Goal: Information Seeking & Learning: Check status

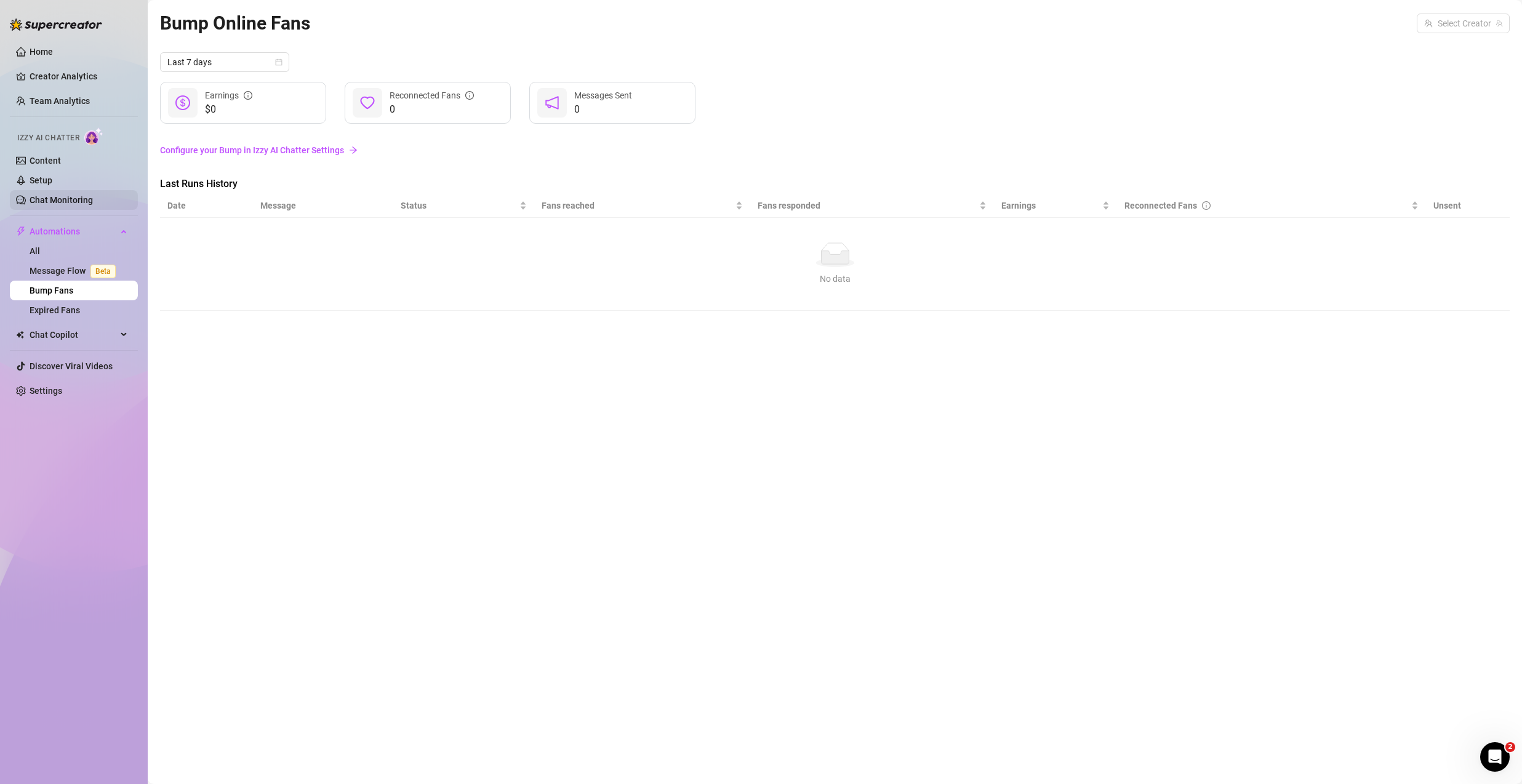
click at [85, 205] on link "Chat Monitoring" at bounding box center [61, 200] width 63 height 10
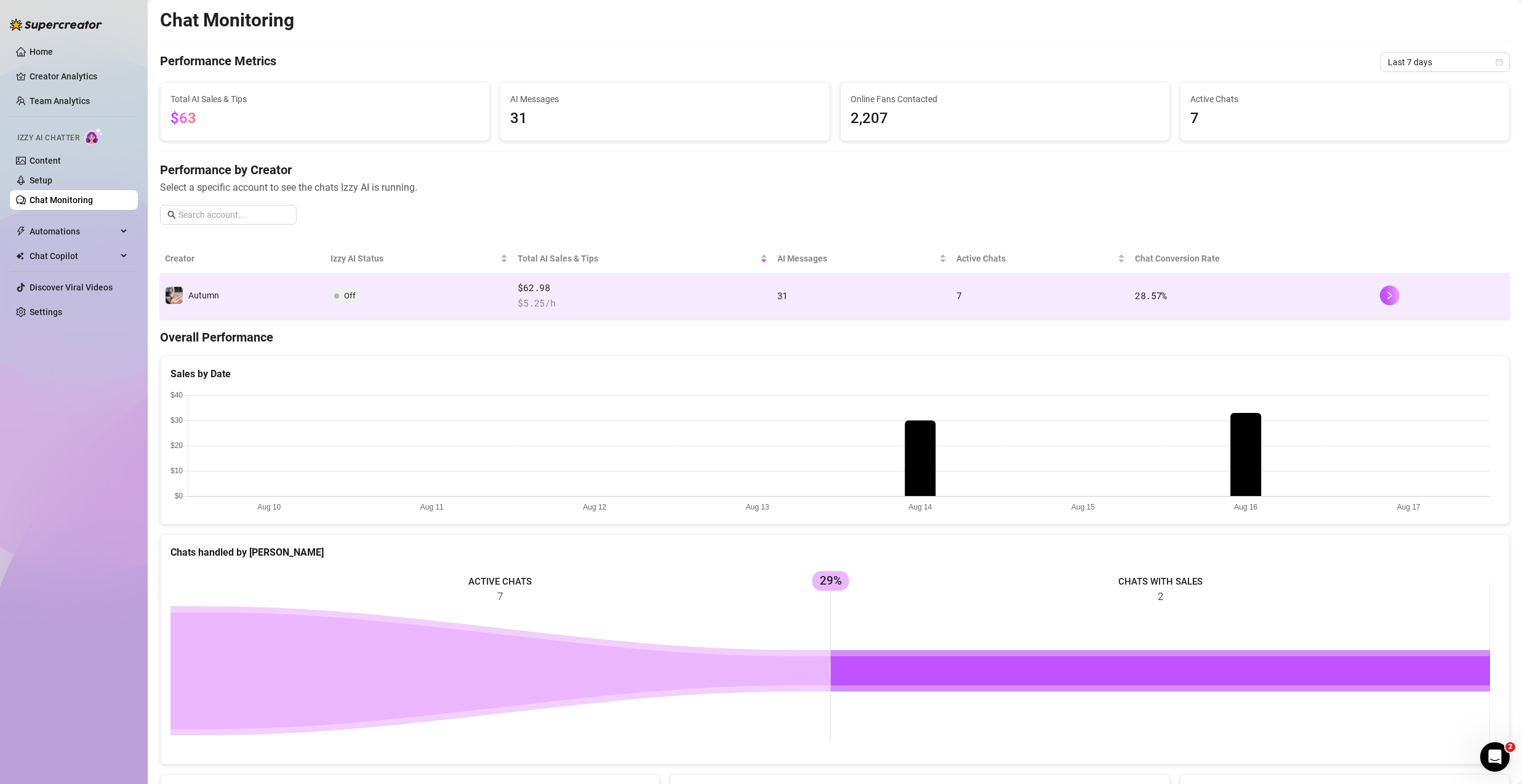
click at [249, 285] on td "Autumn" at bounding box center [243, 296] width 165 height 45
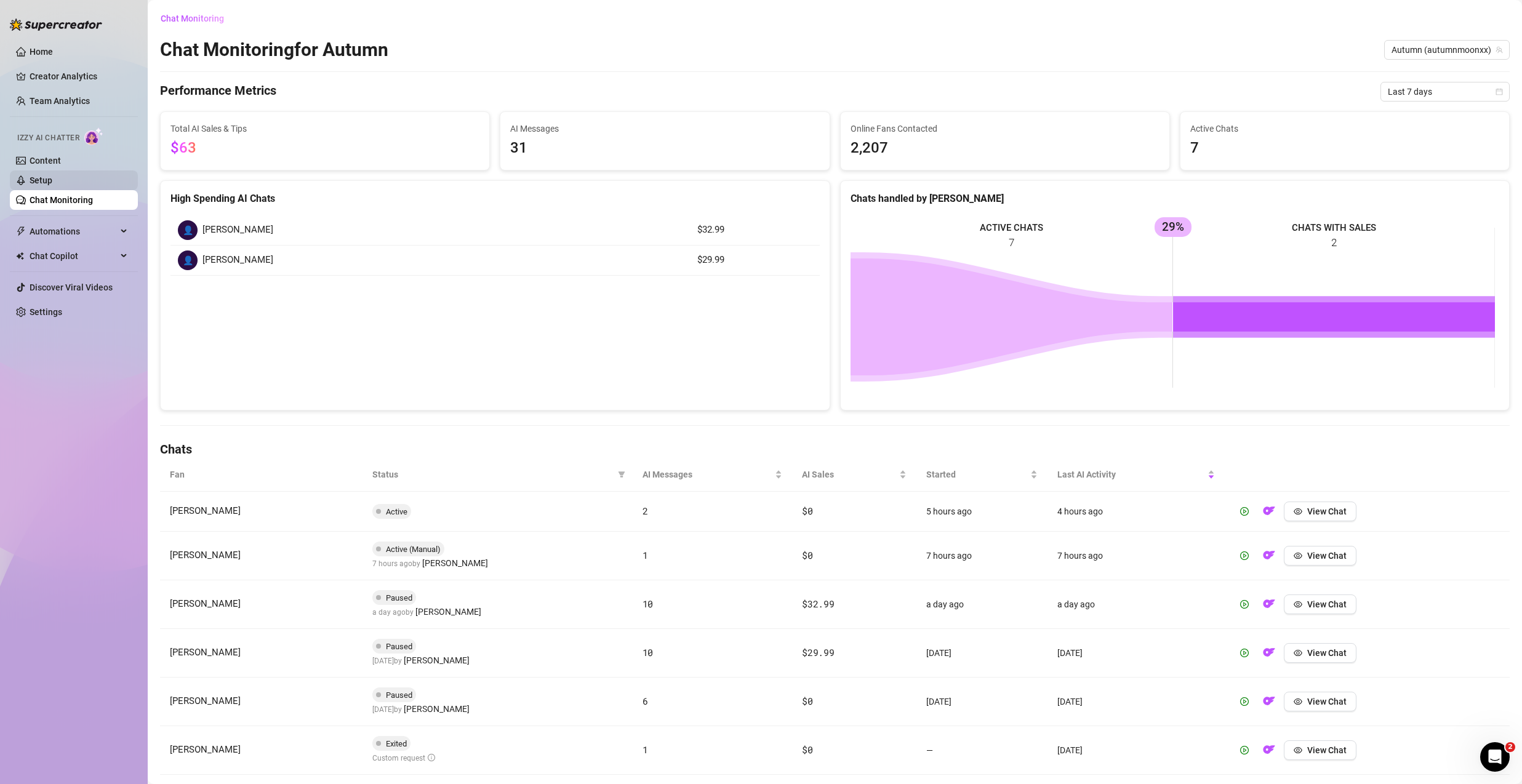
click at [52, 181] on link "Setup" at bounding box center [41, 180] width 23 height 10
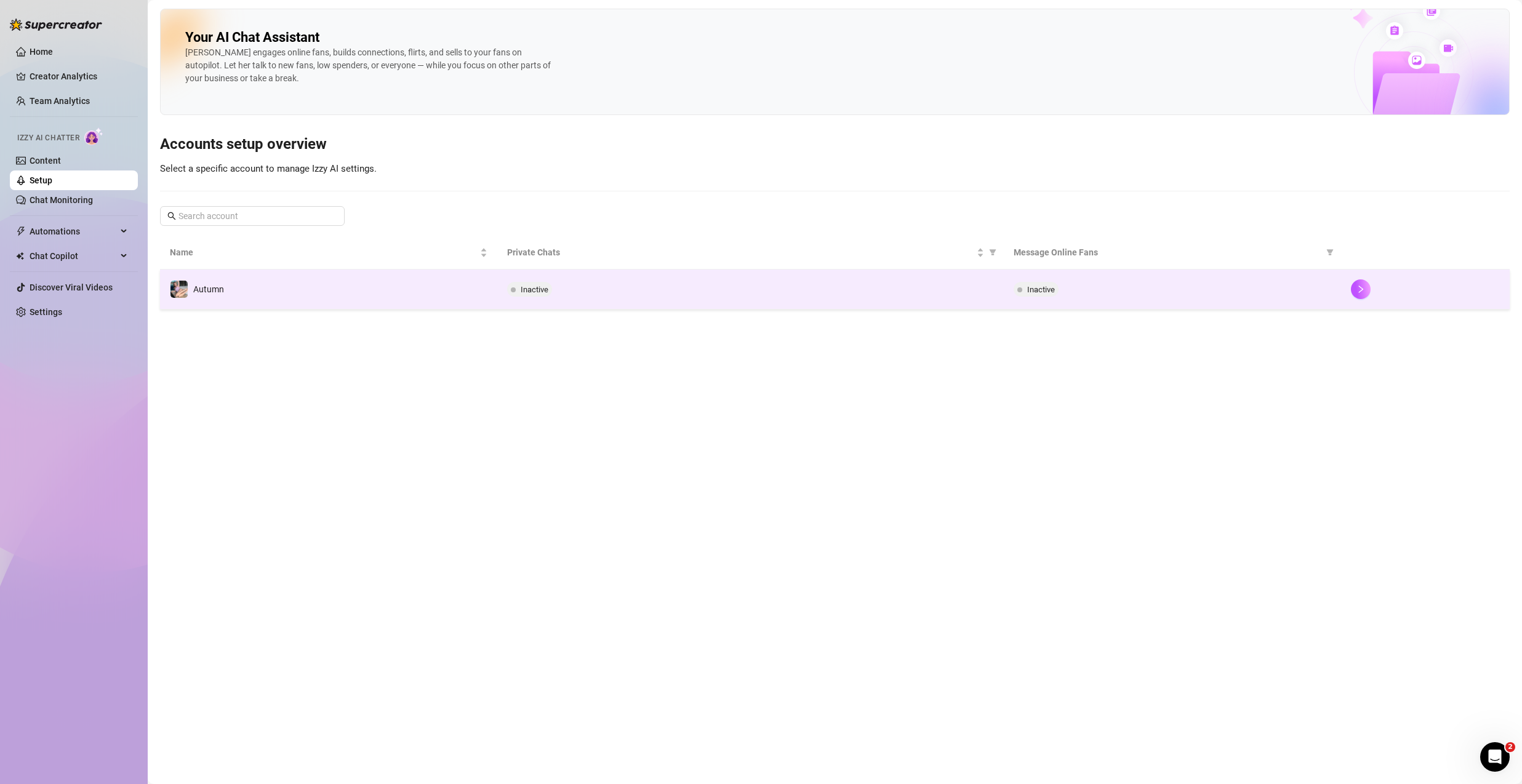
click at [288, 274] on td "Autumn" at bounding box center [329, 289] width 337 height 40
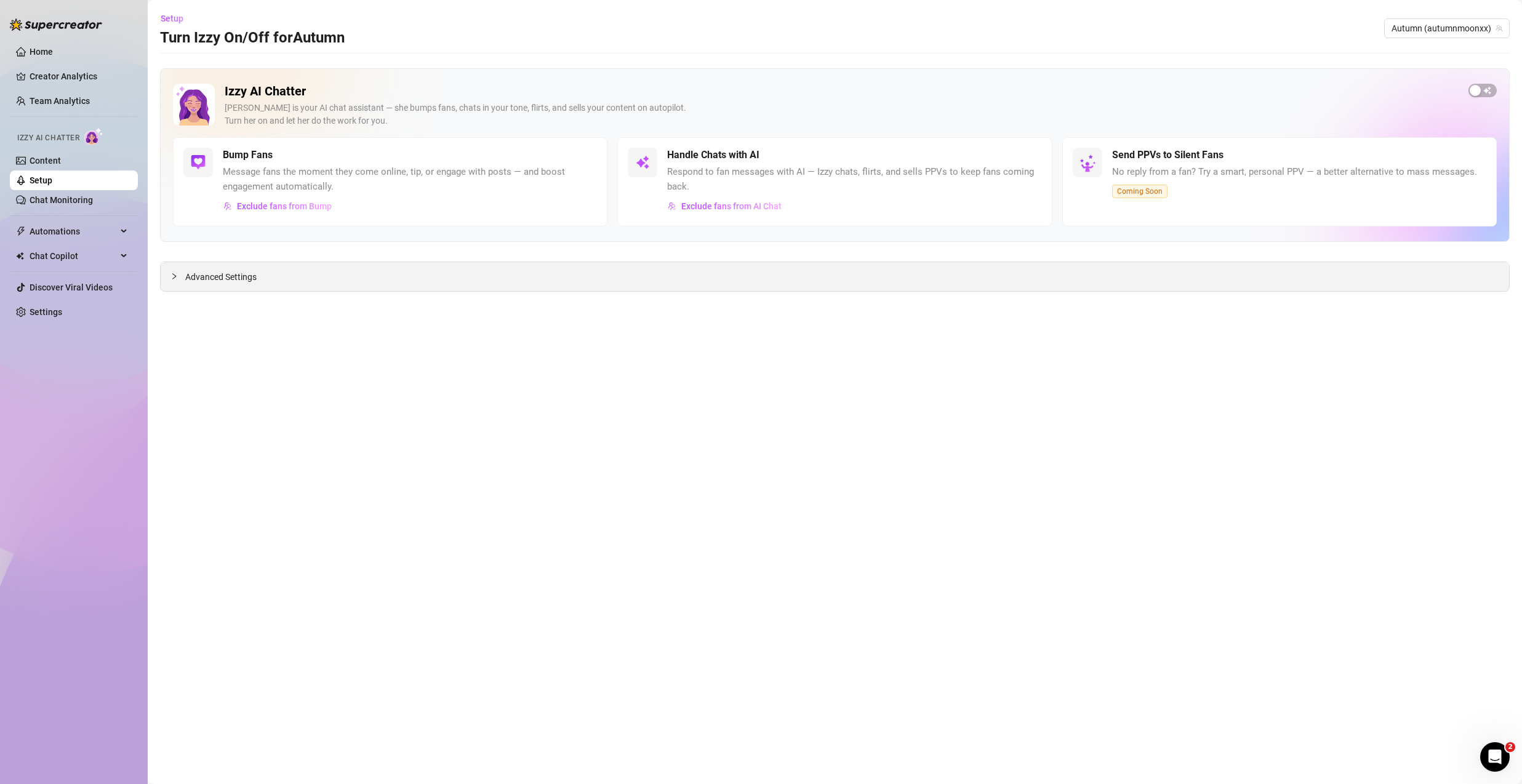
click at [215, 283] on span "Advanced Settings" at bounding box center [221, 277] width 71 height 14
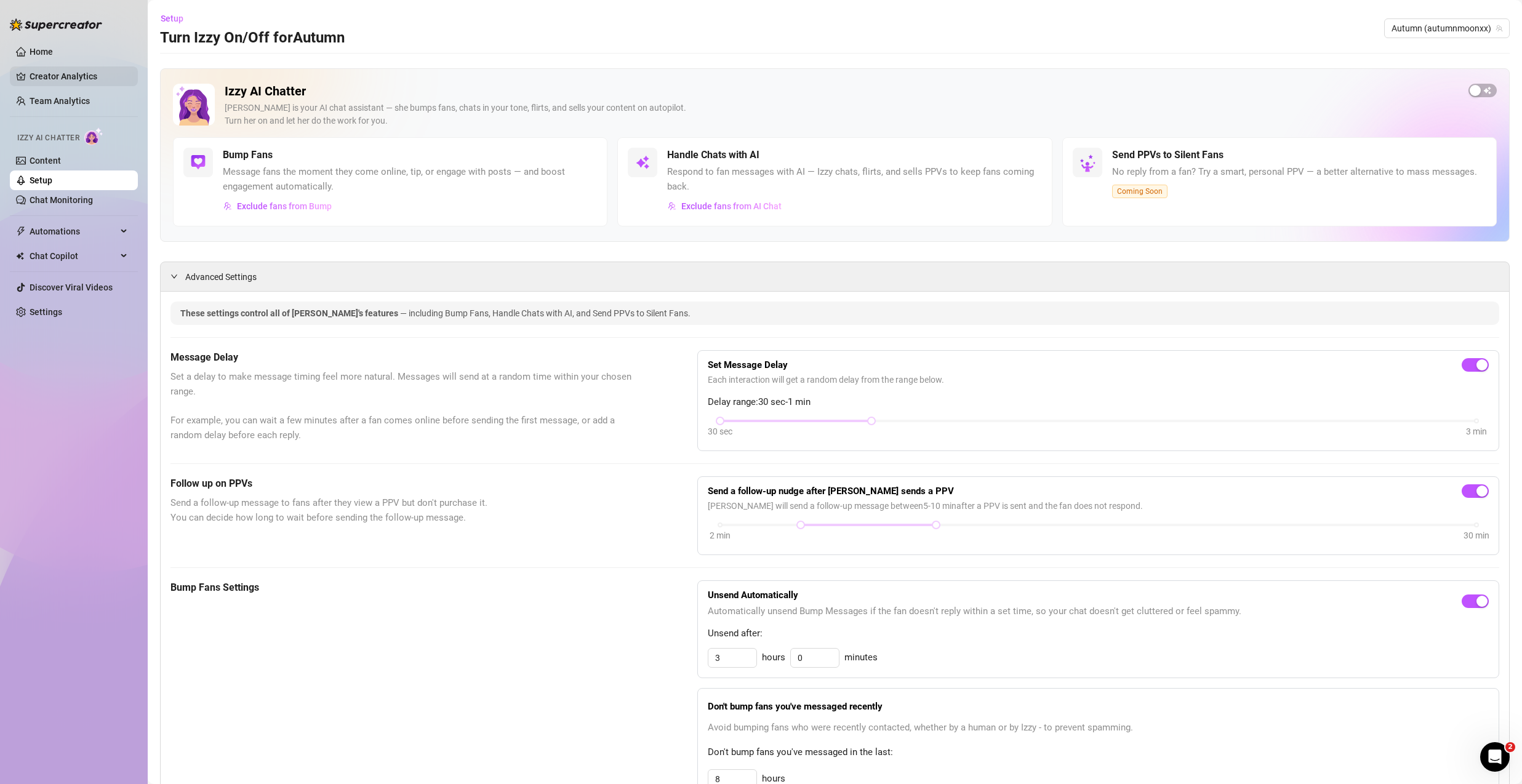
click at [68, 80] on link "Creator Analytics" at bounding box center [78, 76] width 98 height 20
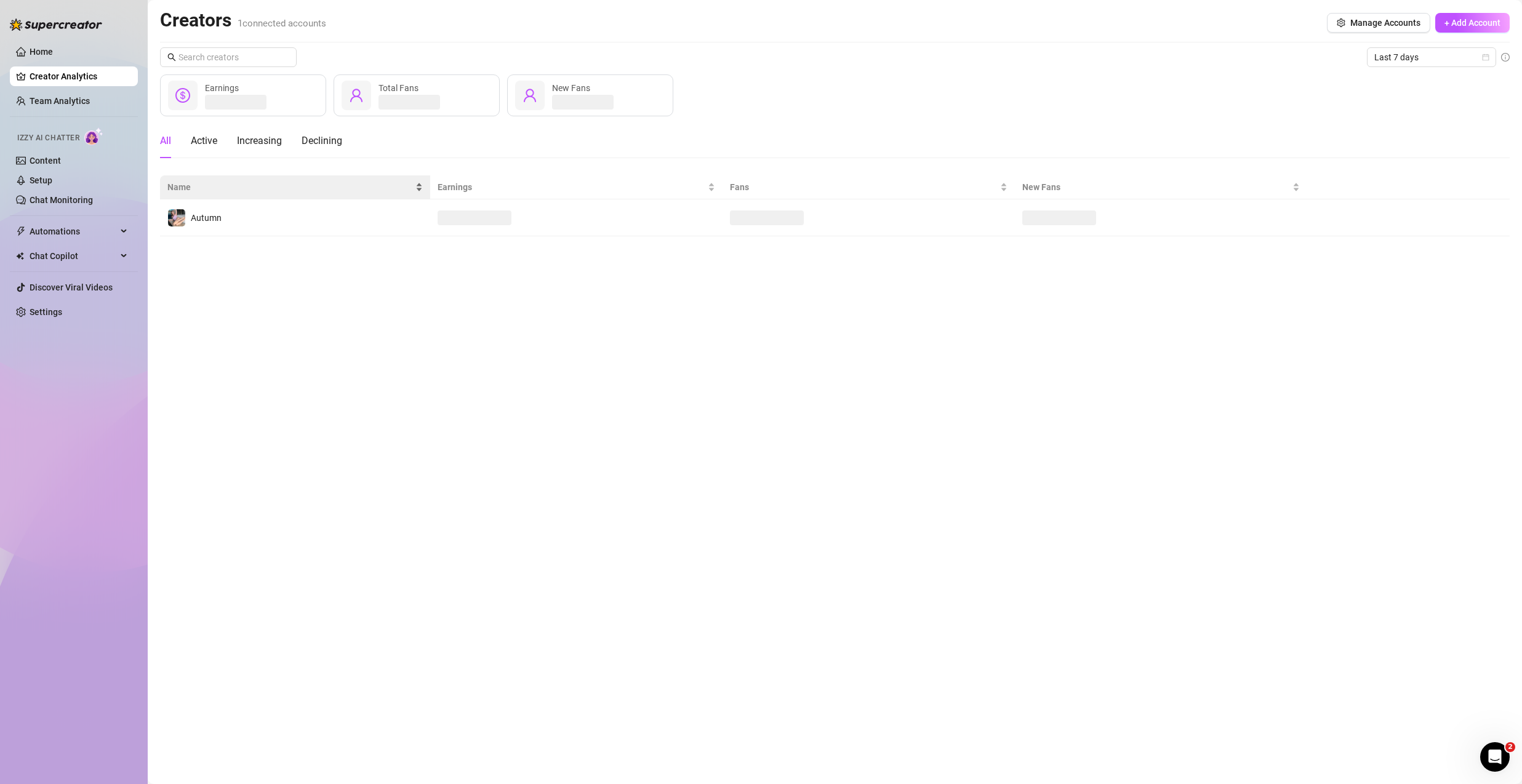
click at [208, 190] on span "Name" at bounding box center [290, 187] width 246 height 14
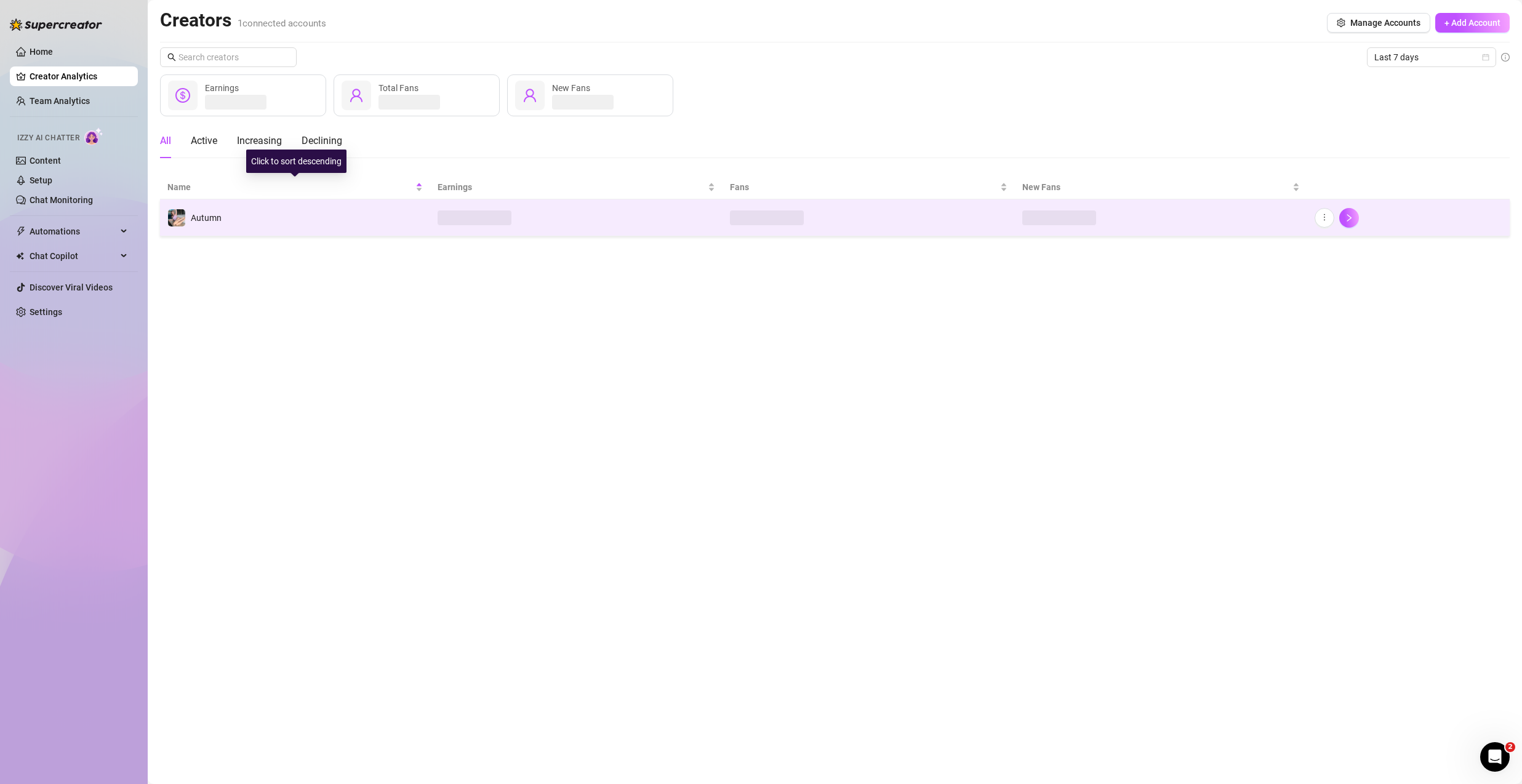
click at [220, 217] on span "Autumn" at bounding box center [206, 217] width 31 height 10
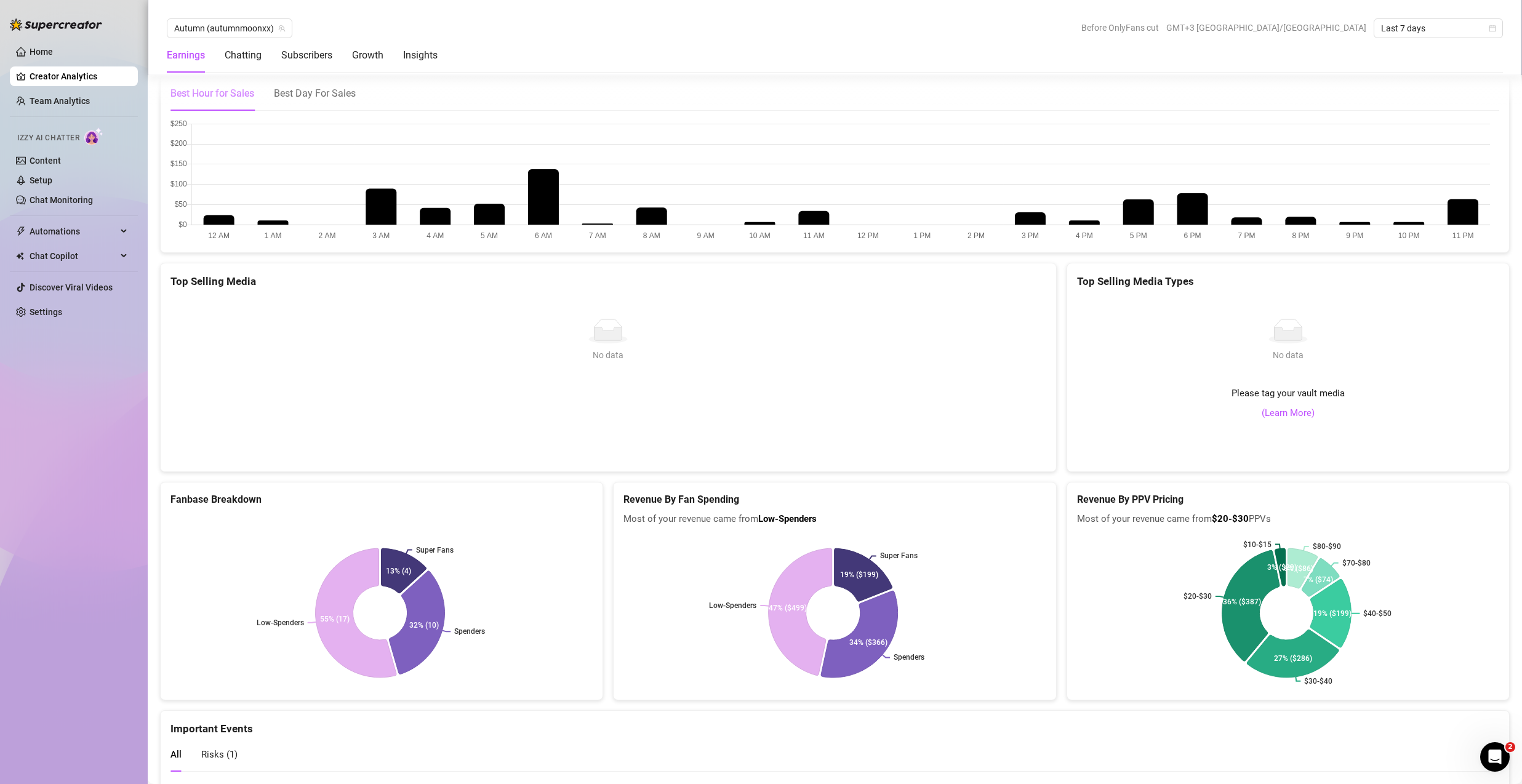
scroll to position [2042, 0]
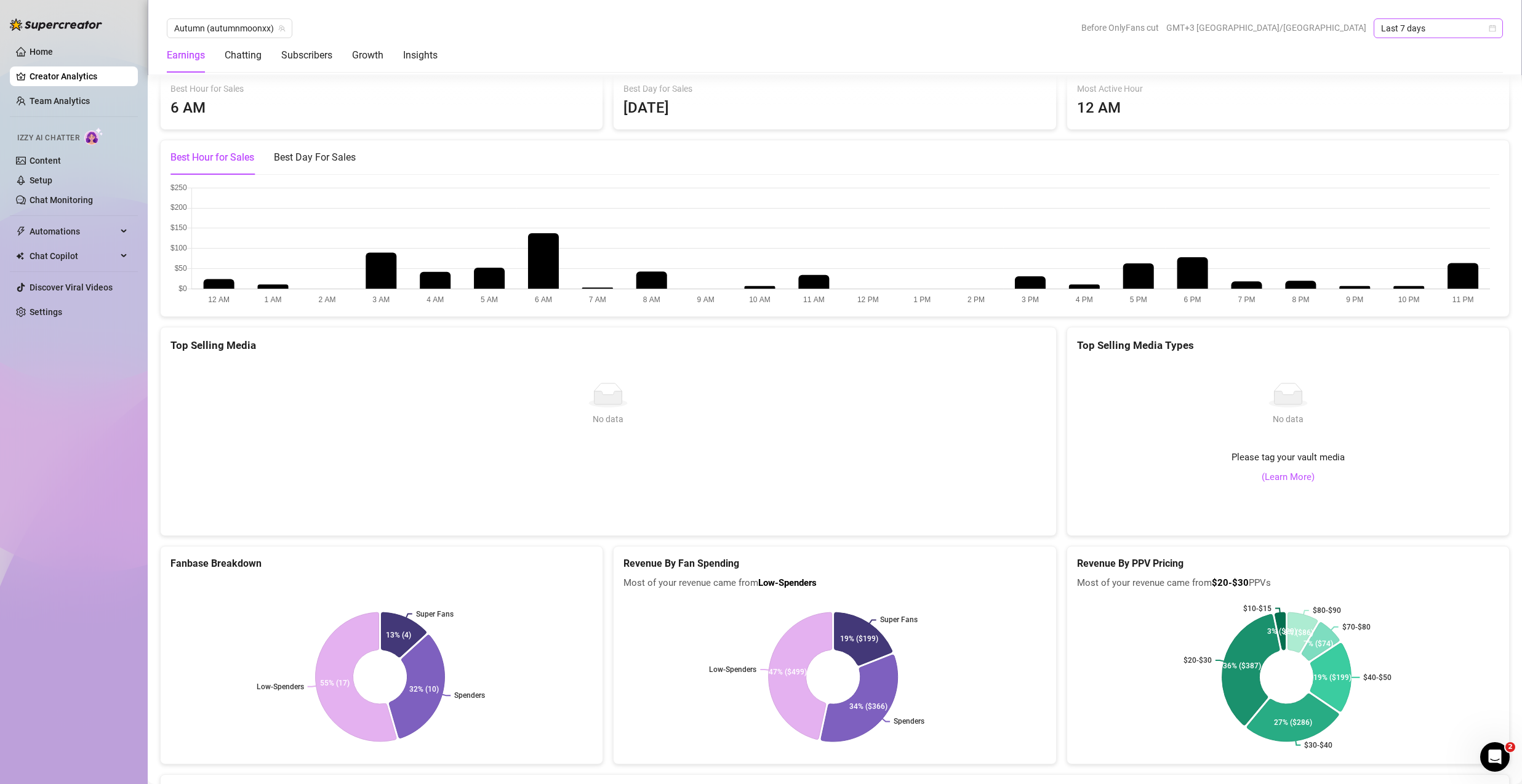
click at [1478, 30] on span "Last 7 days" at bounding box center [1438, 28] width 115 height 18
click at [1465, 76] on div "Last 7 days" at bounding box center [1438, 72] width 109 height 14
click at [1451, 29] on span "Last 7 days" at bounding box center [1438, 28] width 115 height 18
drag, startPoint x: 1455, startPoint y: 86, endPoint x: 1222, endPoint y: 54, distance: 235.2
click at [1455, 86] on div "Last 30 days" at bounding box center [1438, 92] width 109 height 14
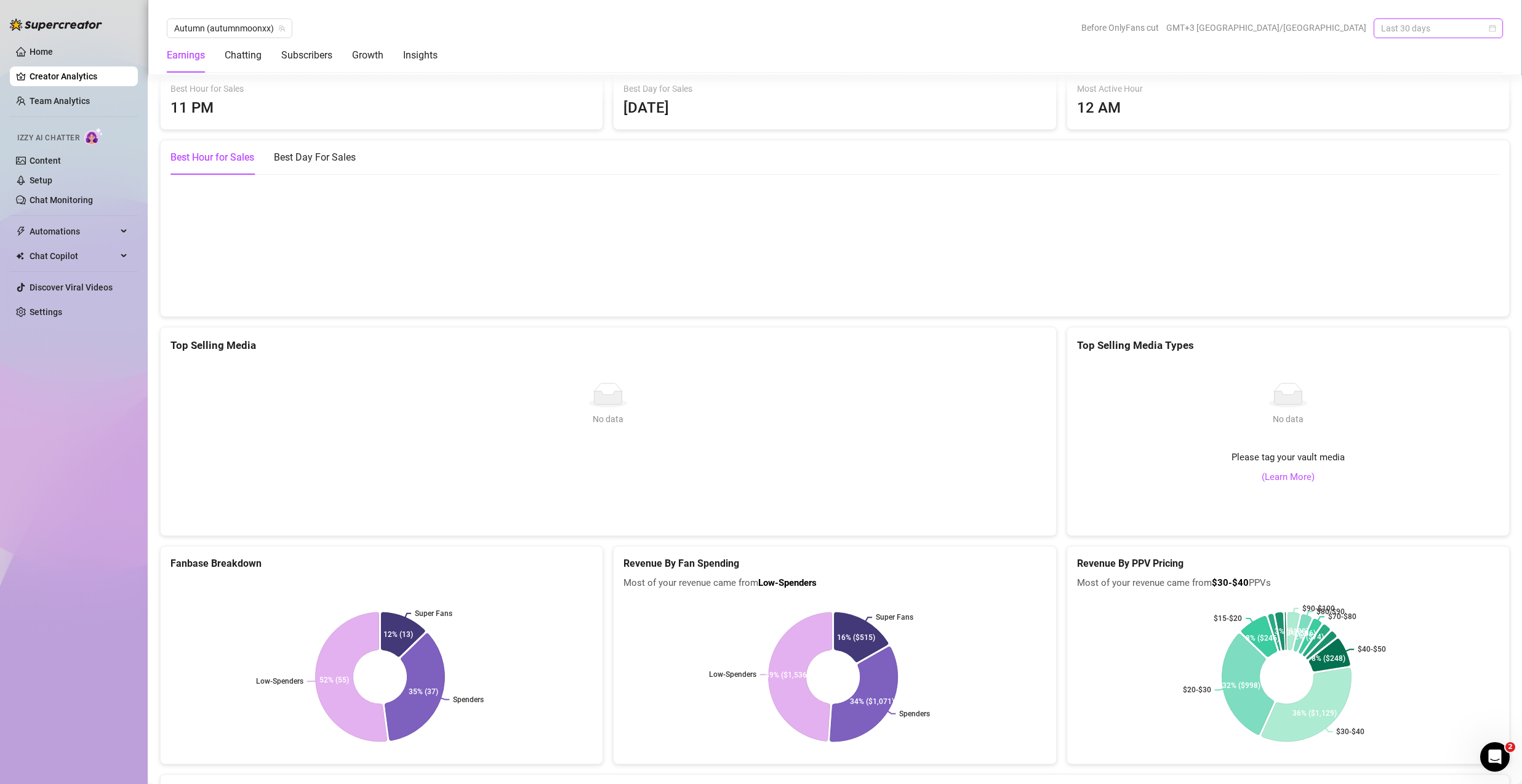
click at [1427, 29] on span "Last 30 days" at bounding box center [1438, 28] width 115 height 18
click at [1418, 109] on div "Last 90 days" at bounding box center [1438, 112] width 109 height 14
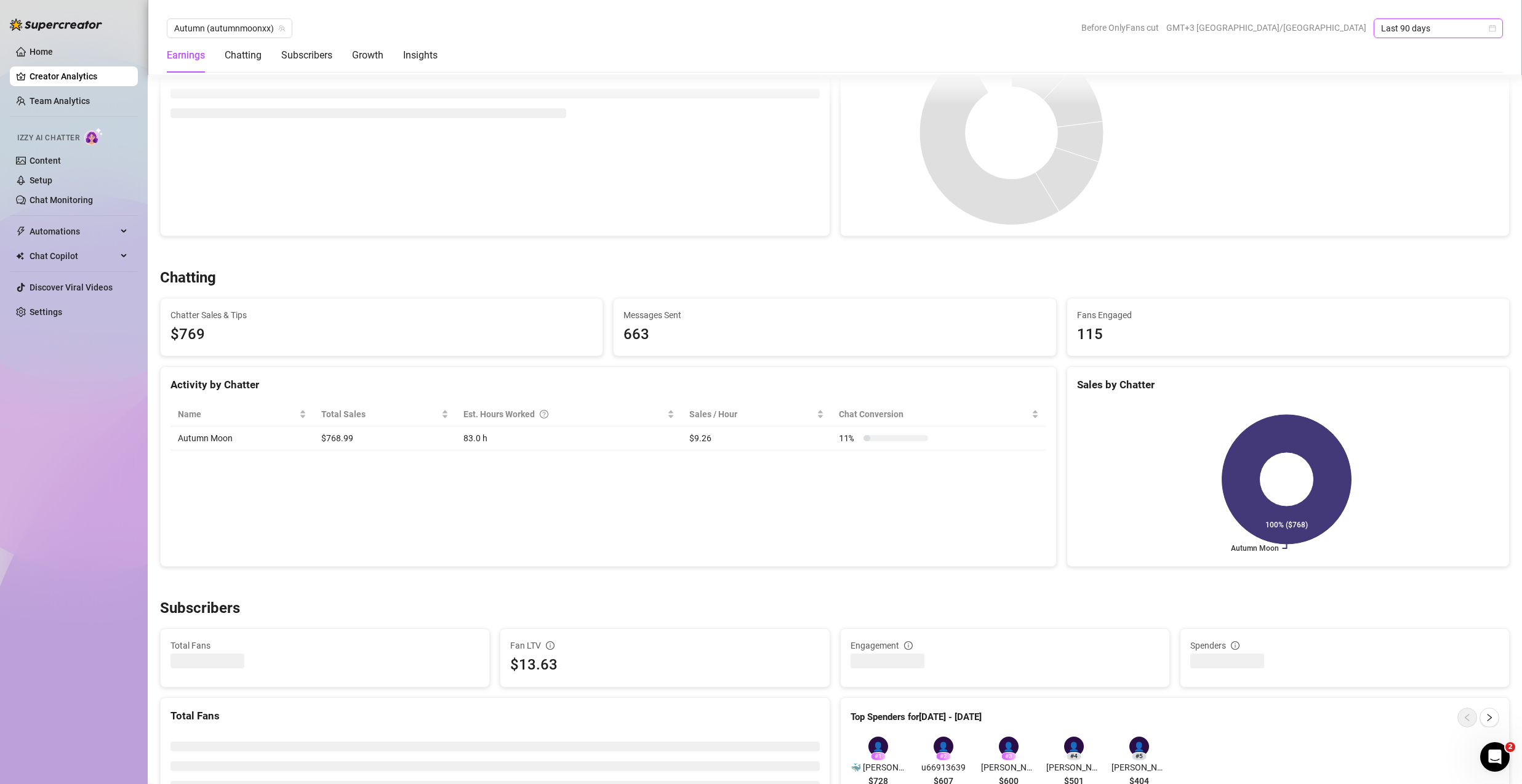
scroll to position [0, 0]
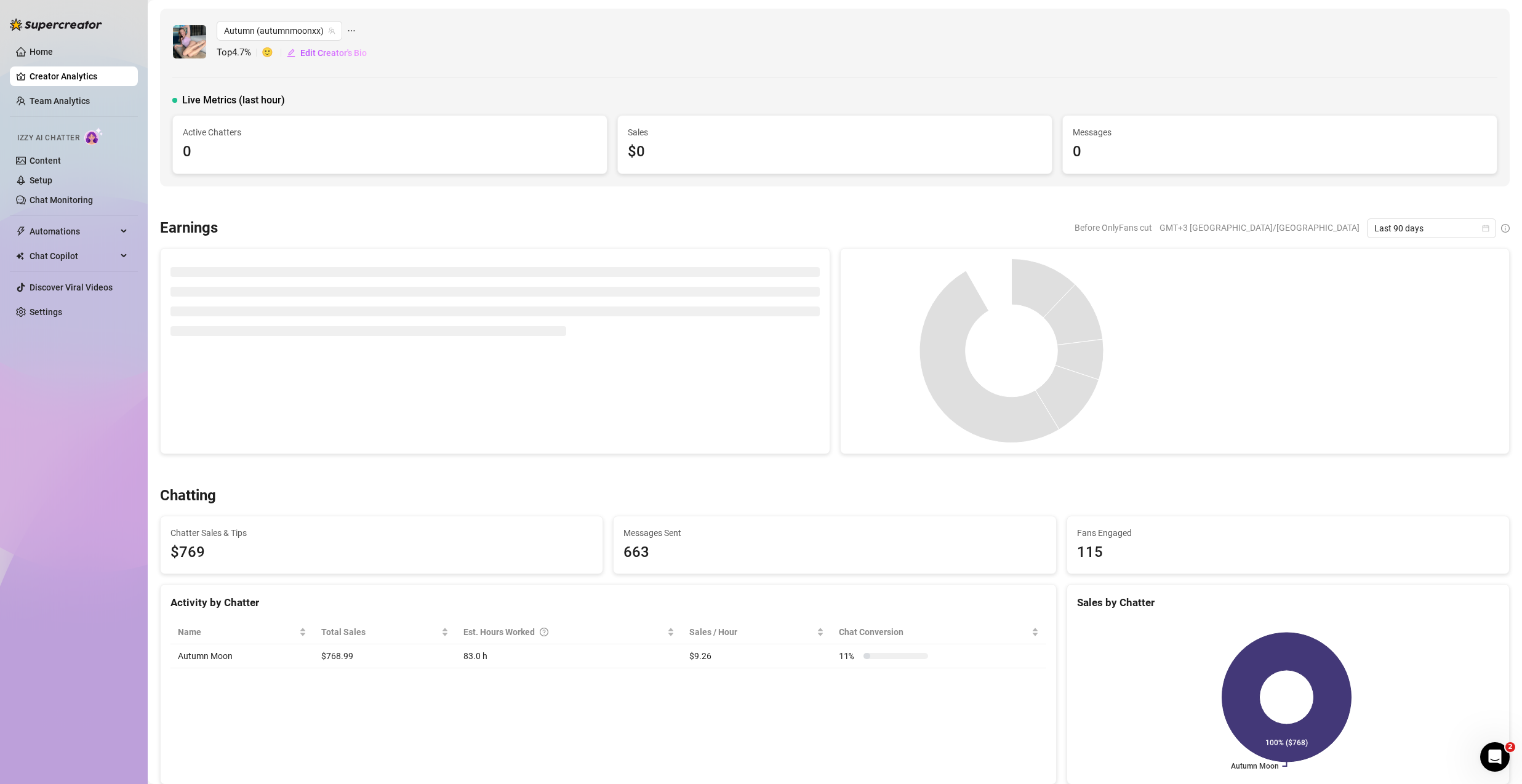
click at [3, 50] on aside "Home Creator Analytics Team Analytics Izzy AI Chatter Content Setup Chat Monito…" at bounding box center [74, 392] width 148 height 784
